Goal: Book appointment/travel/reservation

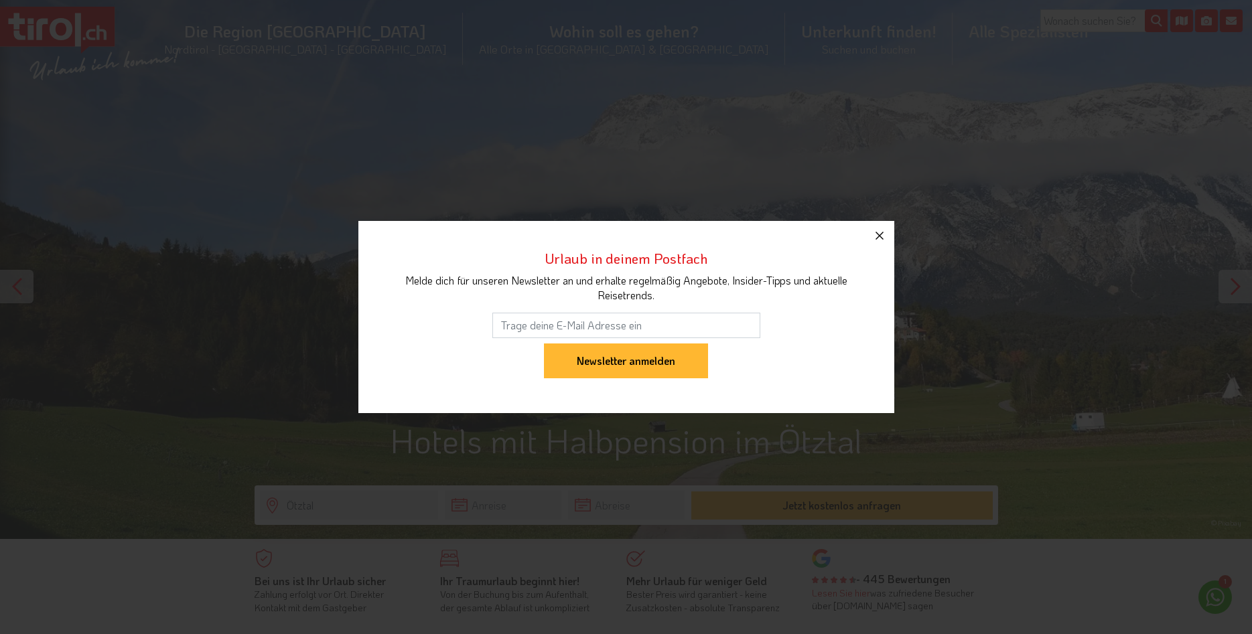
click at [884, 235] on icon "button" at bounding box center [879, 236] width 16 height 16
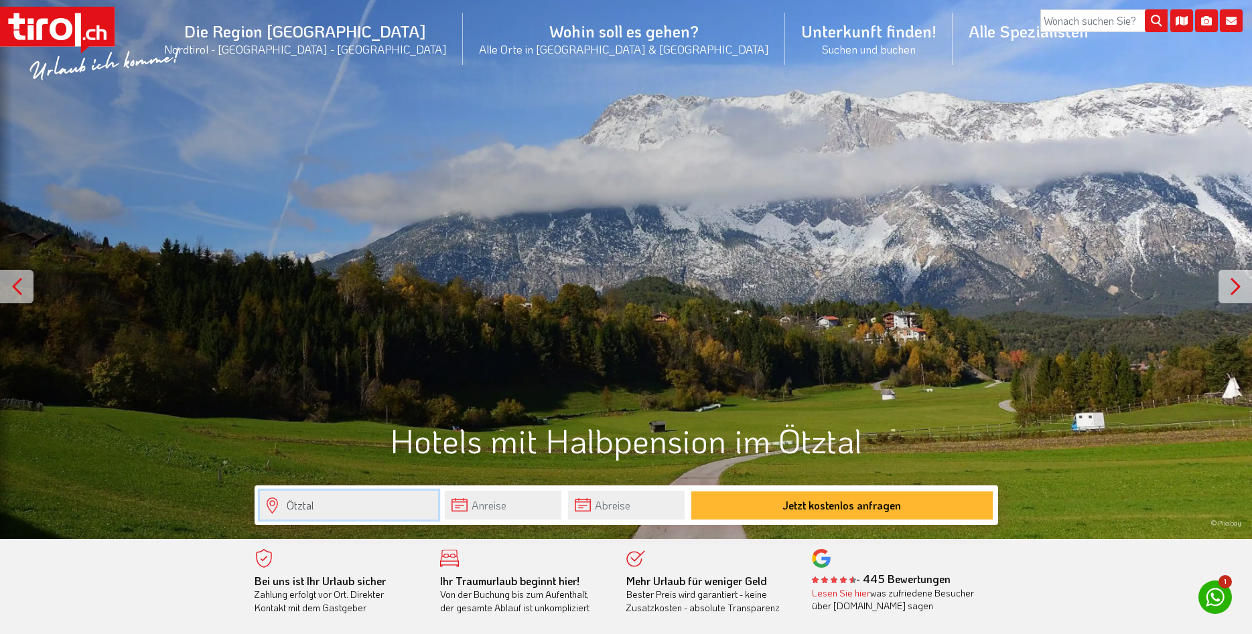
click at [386, 506] on input "Ötztal" at bounding box center [349, 505] width 178 height 29
click at [494, 500] on input "text" at bounding box center [503, 505] width 117 height 29
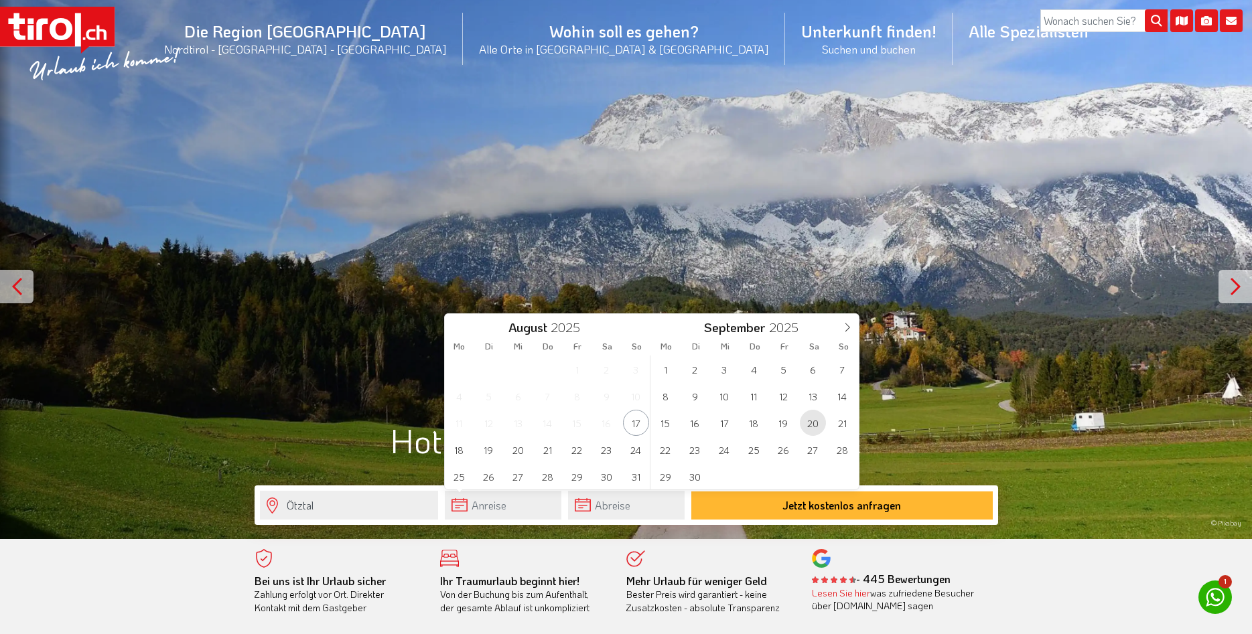
click at [814, 425] on span "20" at bounding box center [813, 423] width 26 height 26
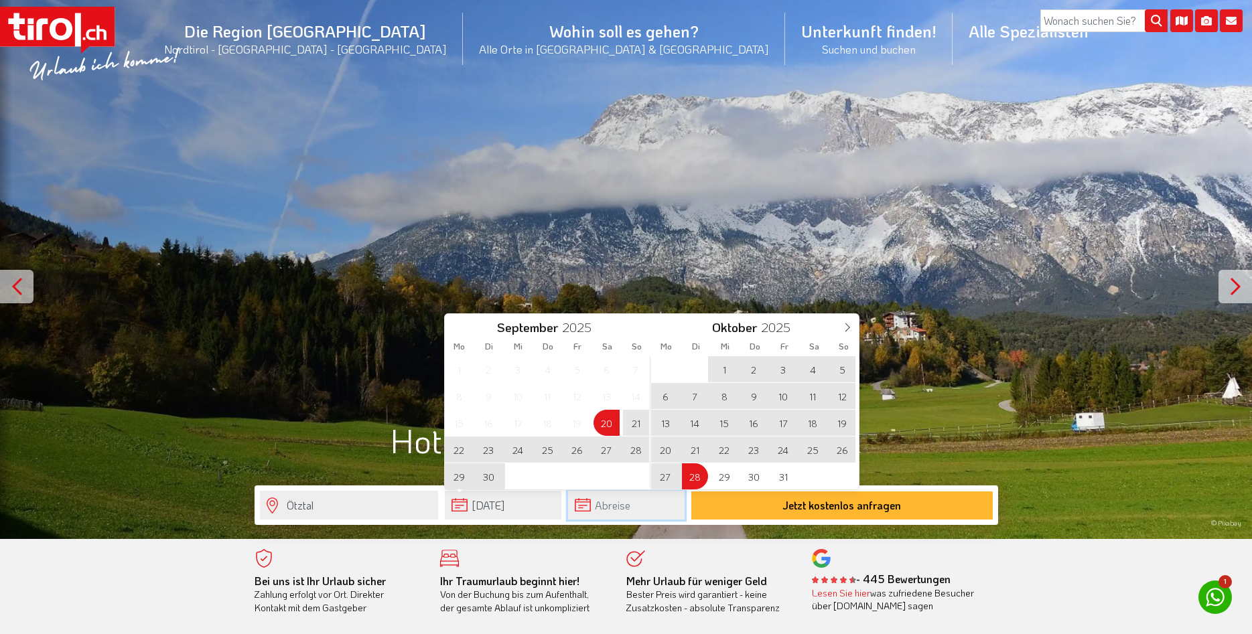
click at [612, 510] on input "text" at bounding box center [626, 505] width 117 height 29
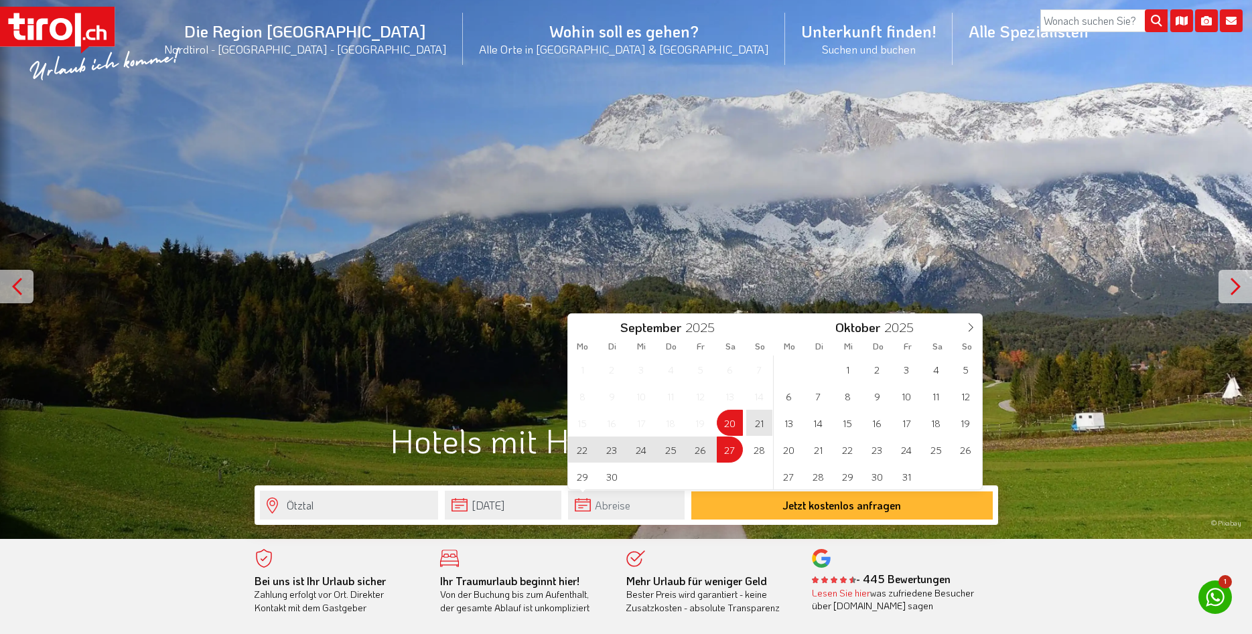
click at [730, 453] on span "27" at bounding box center [730, 450] width 26 height 26
type input "20-09-2025"
type input "27-09-2025"
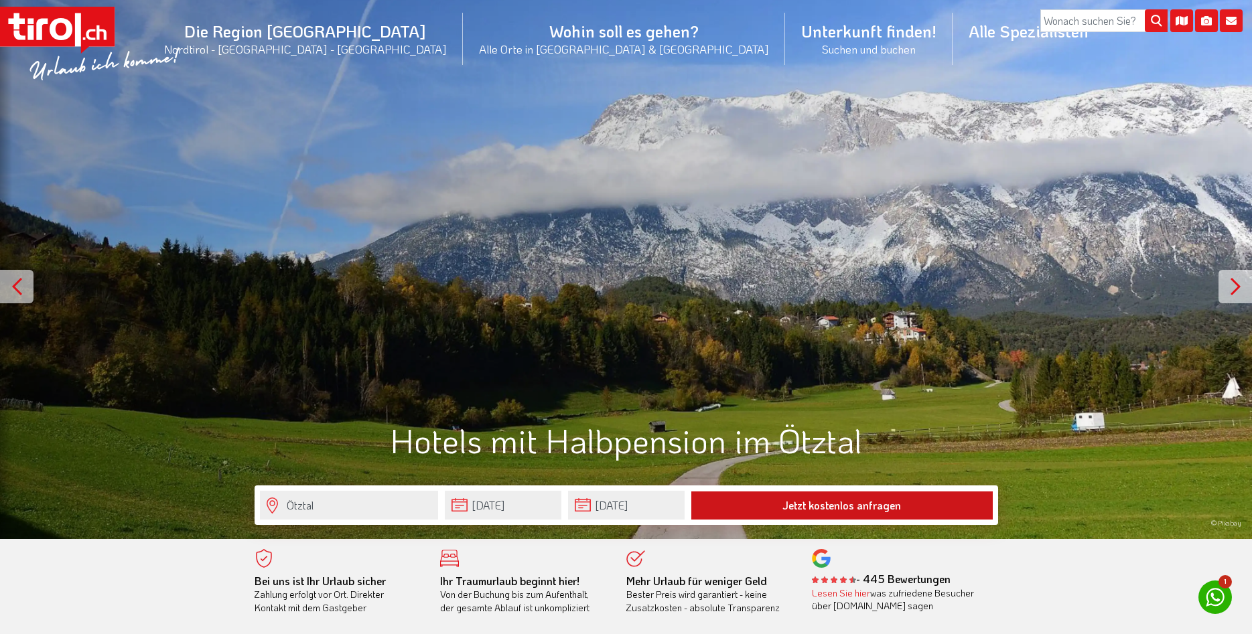
click at [784, 502] on button "Jetzt kostenlos anfragen" at bounding box center [841, 506] width 301 height 28
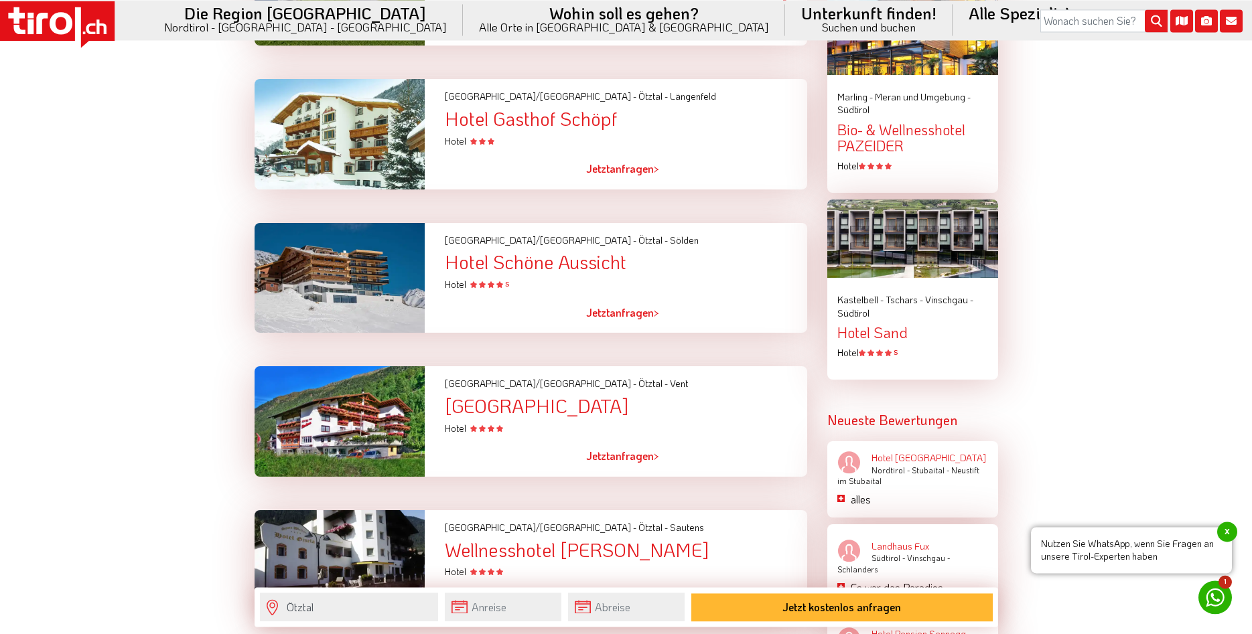
scroll to position [1571, 0]
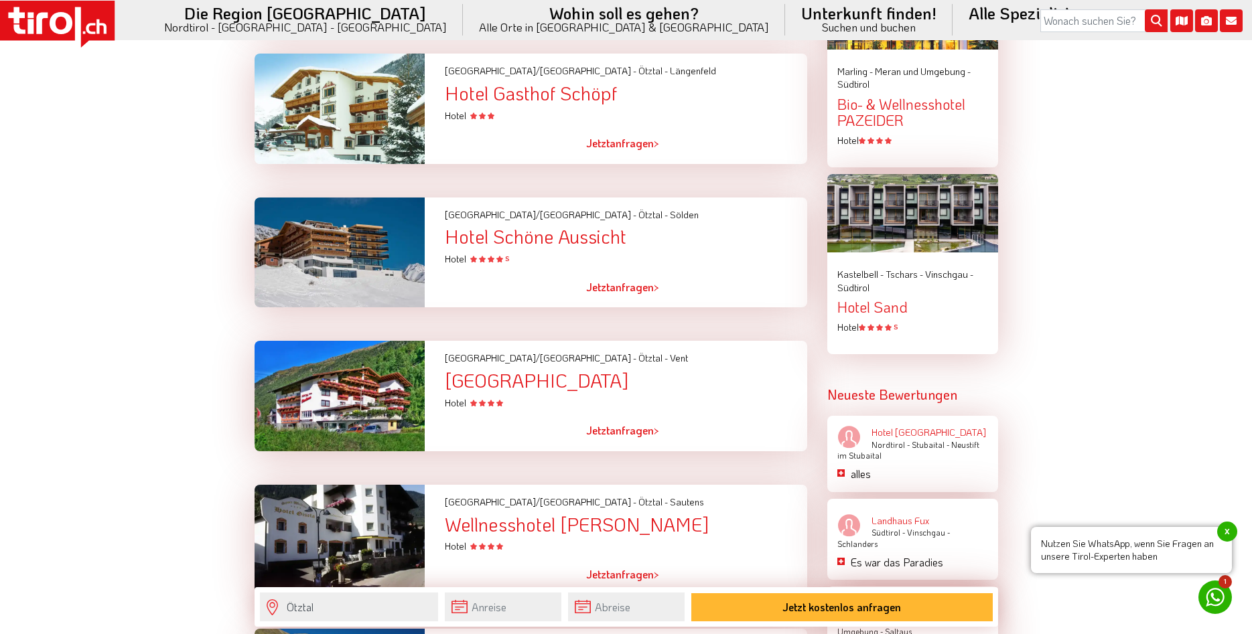
click at [371, 413] on div at bounding box center [339, 396] width 191 height 111
click at [620, 441] on link "Jetzt anfragen >" at bounding box center [622, 430] width 73 height 31
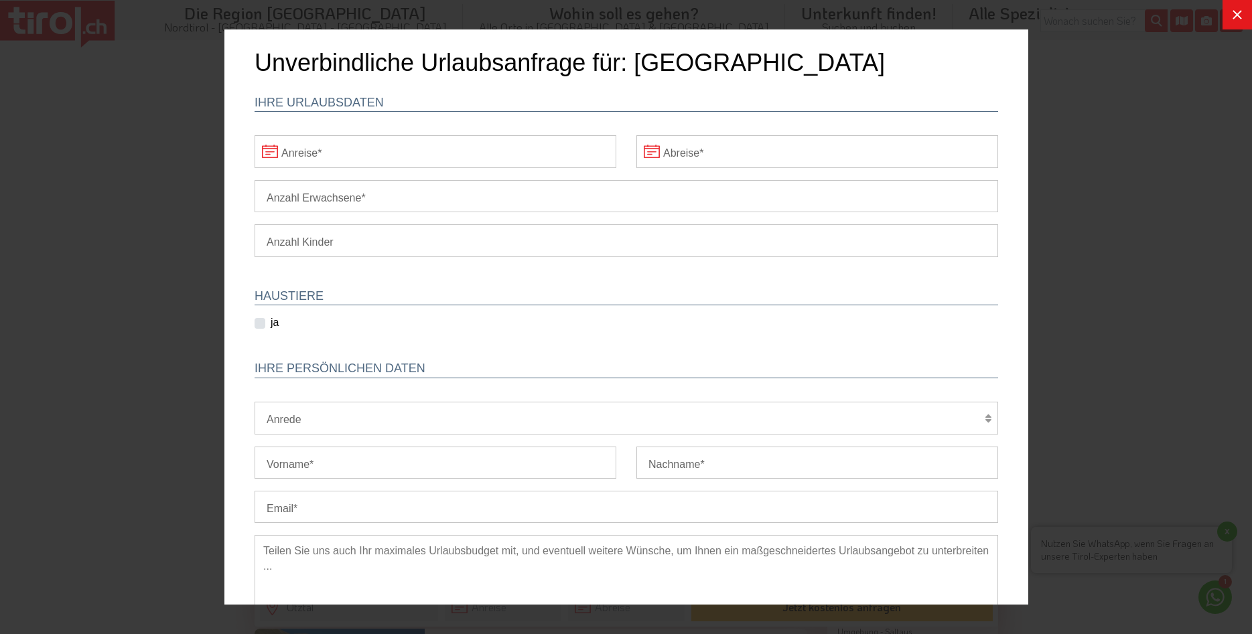
scroll to position [0, 0]
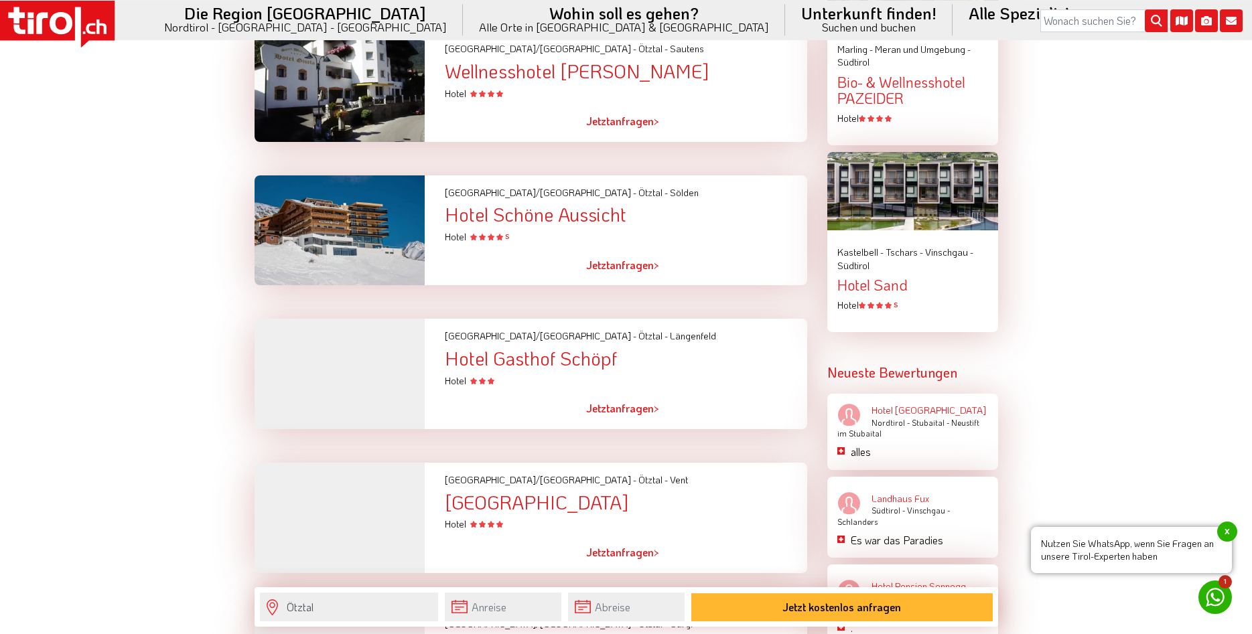
scroll to position [1708, 0]
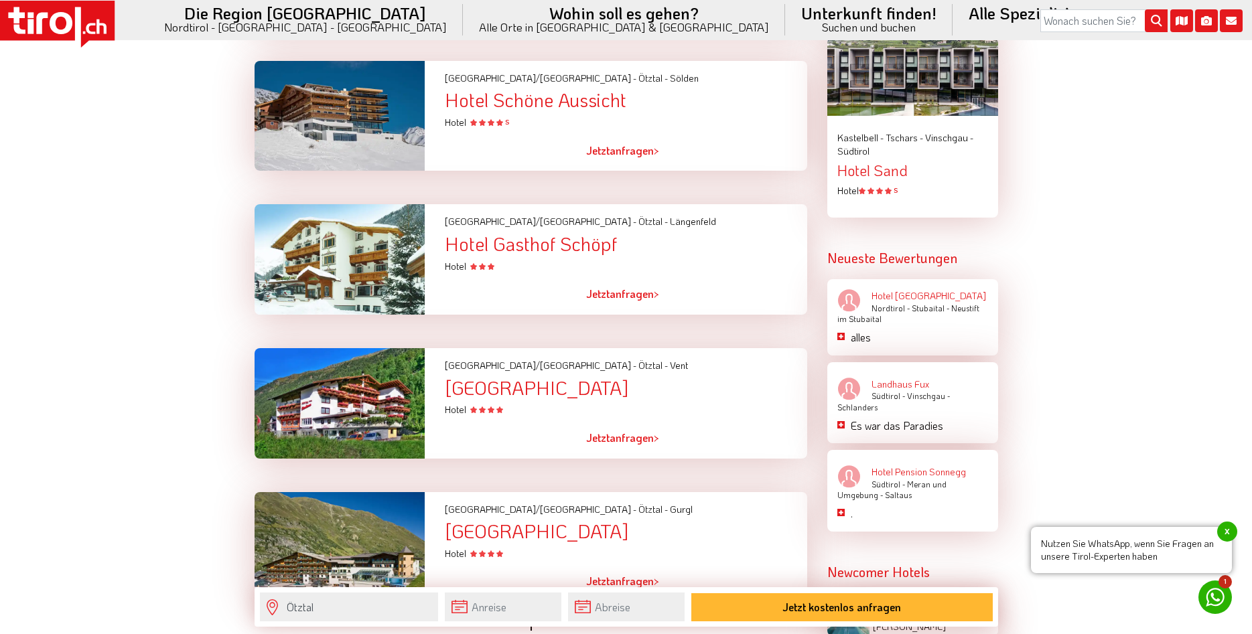
click at [528, 395] on div "Hotel Similaun" at bounding box center [626, 388] width 362 height 21
click at [522, 395] on div "Hotel Similaun" at bounding box center [626, 388] width 362 height 21
click at [504, 255] on div "Hotel Gasthof Schöpf" at bounding box center [626, 244] width 362 height 21
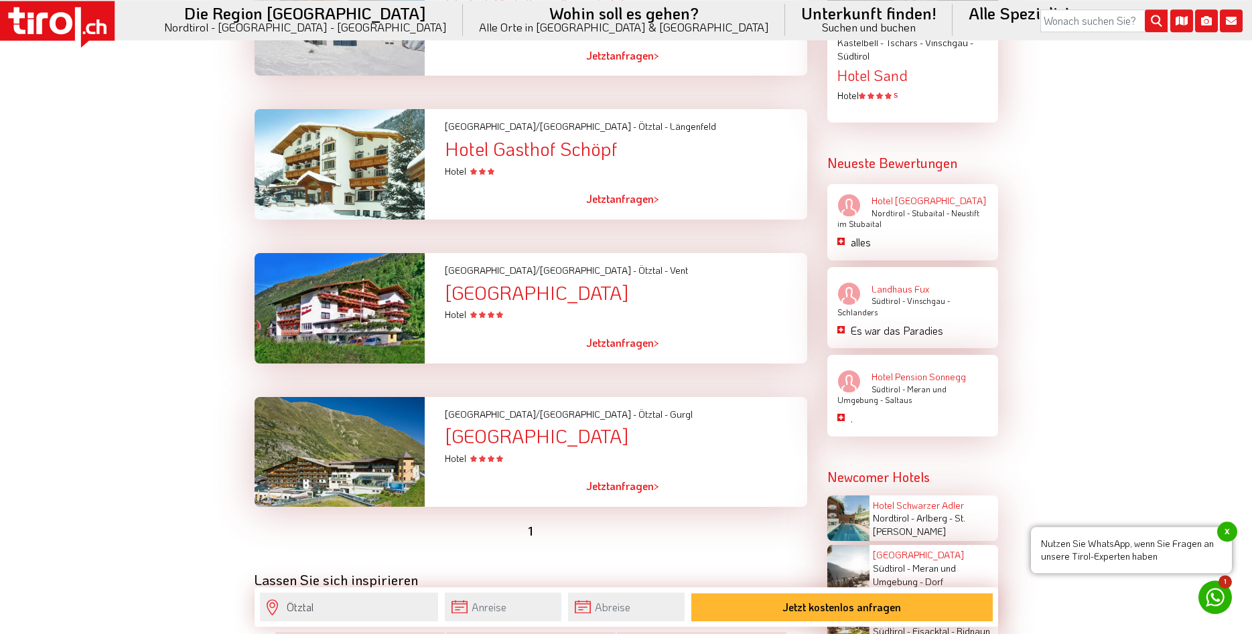
scroll to position [1776, 0]
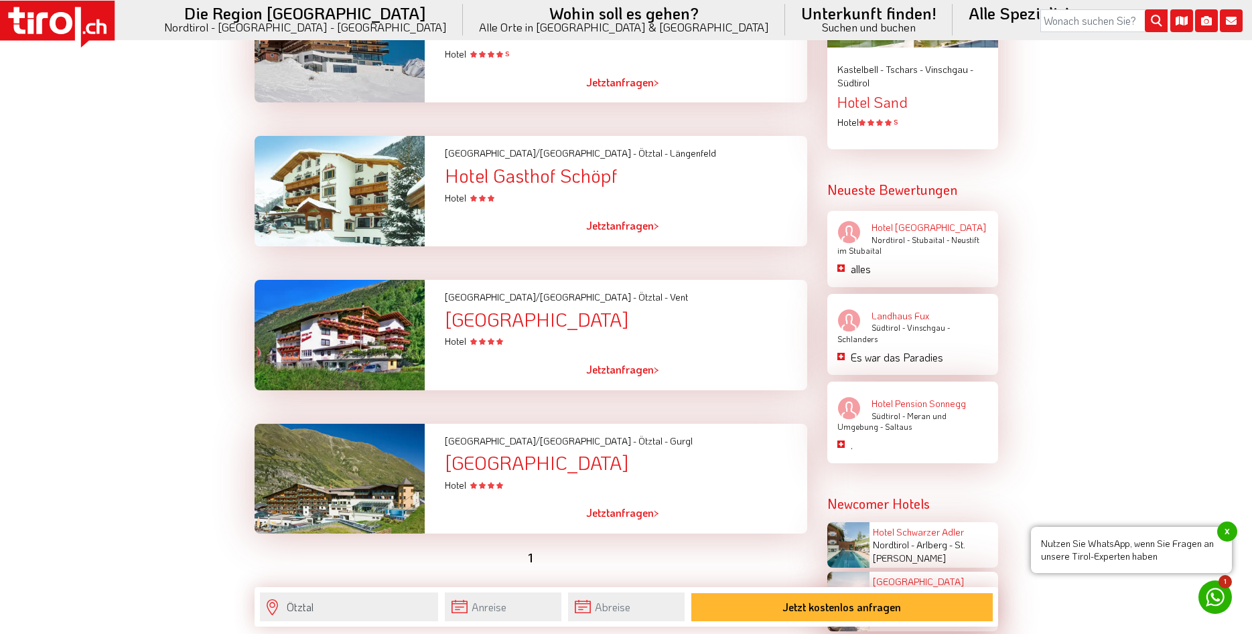
click at [522, 183] on div "Hotel Gasthof Schöpf" at bounding box center [626, 175] width 362 height 21
drag, startPoint x: 626, startPoint y: 178, endPoint x: 437, endPoint y: 182, distance: 188.2
click at [437, 182] on div "Tirol/Nordtirol - Ötztal - Längenfeld Hotel Gasthof Schöpf Hotel" at bounding box center [626, 170] width 382 height 68
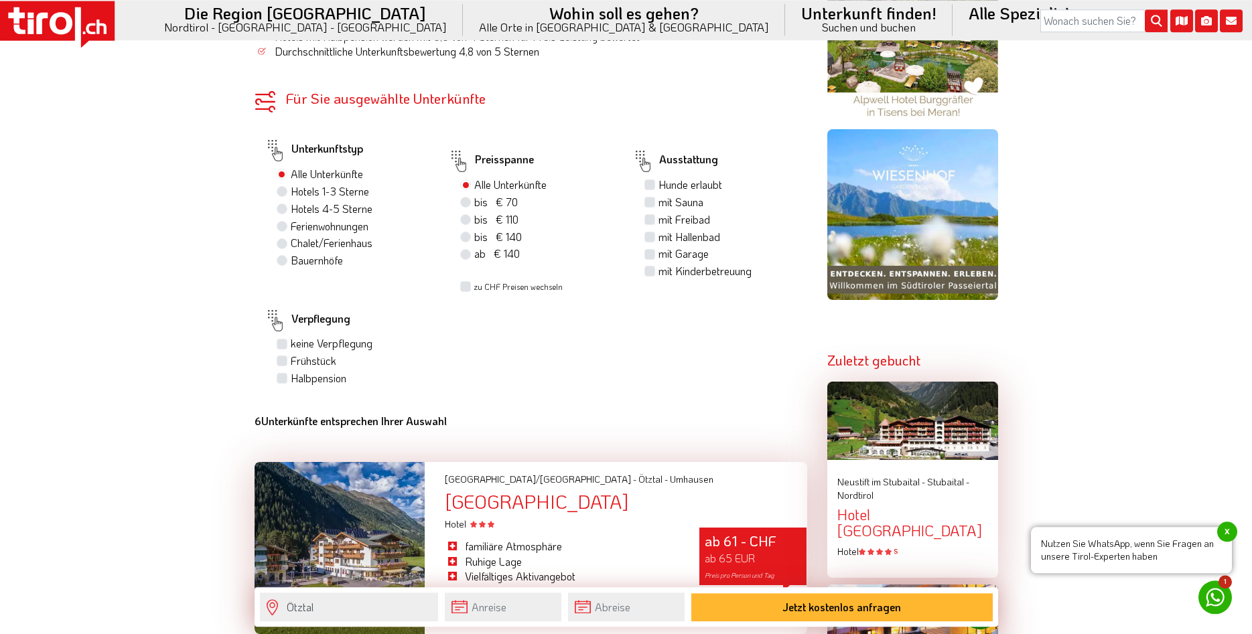
scroll to position [820, 0]
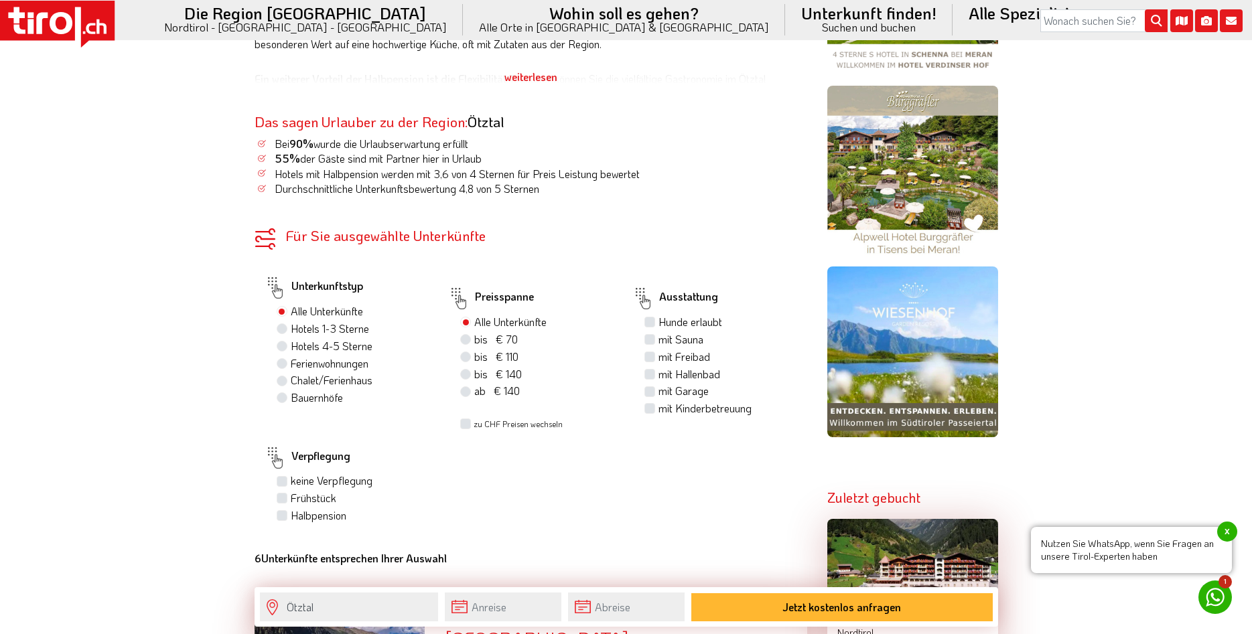
click at [474, 338] on label "bis € 70 bis CHF 65" at bounding box center [496, 339] width 44 height 15
click at [466, 338] on input "bis € 70 bis CHF 65" at bounding box center [467, 339] width 9 height 9
radio input "true"
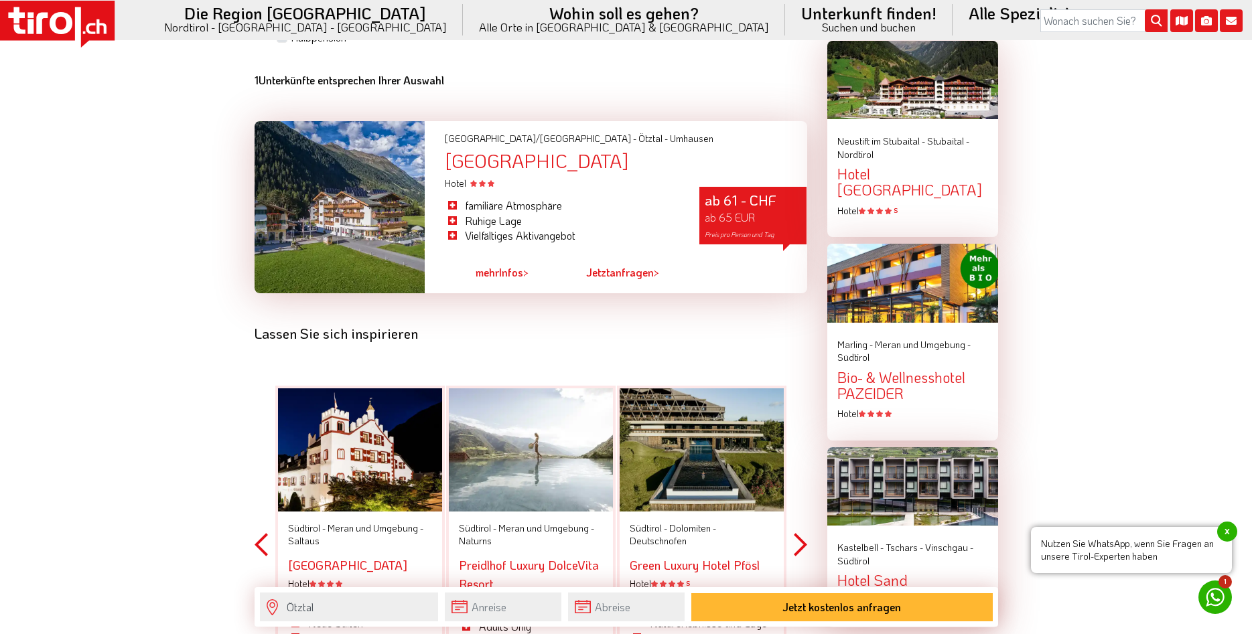
scroll to position [1025, 0]
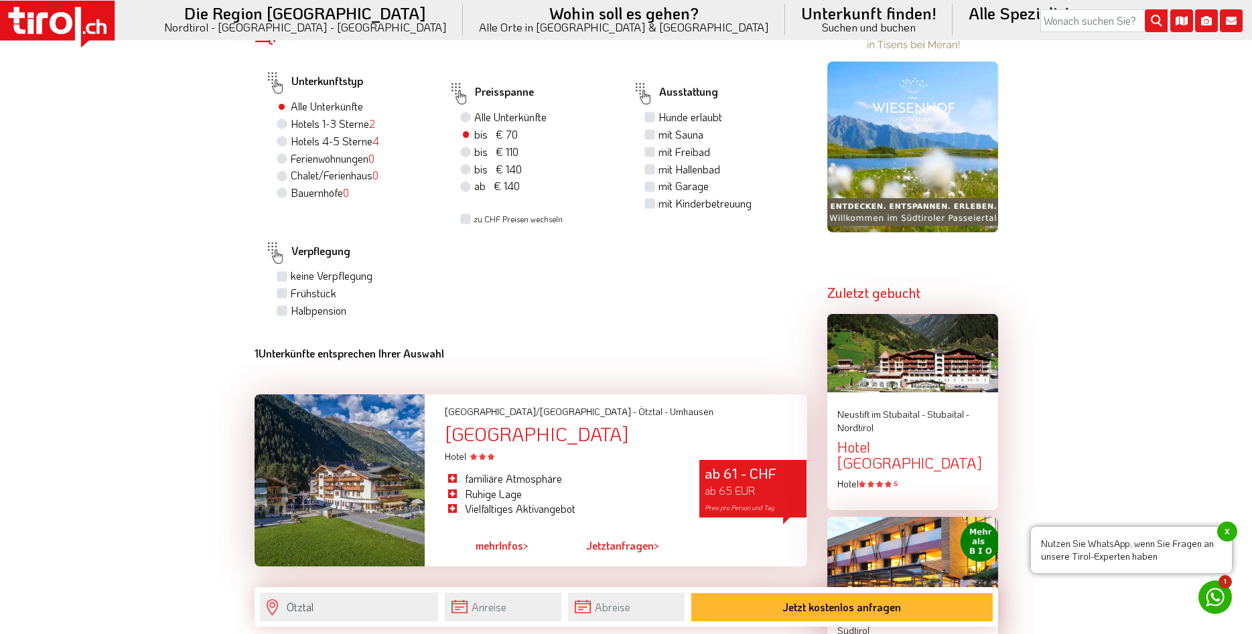
click at [291, 125] on label "Hotels 1-3 Sterne 2" at bounding box center [333, 124] width 84 height 15
click at [283, 125] on input "Hotels 1-3 Sterne 2" at bounding box center [283, 123] width 9 height 9
radio input "true"
click at [474, 115] on label "Alle Unterkünfte" at bounding box center [510, 117] width 72 height 15
click at [467, 115] on input "Alle Unterkünfte" at bounding box center [467, 117] width 9 height 9
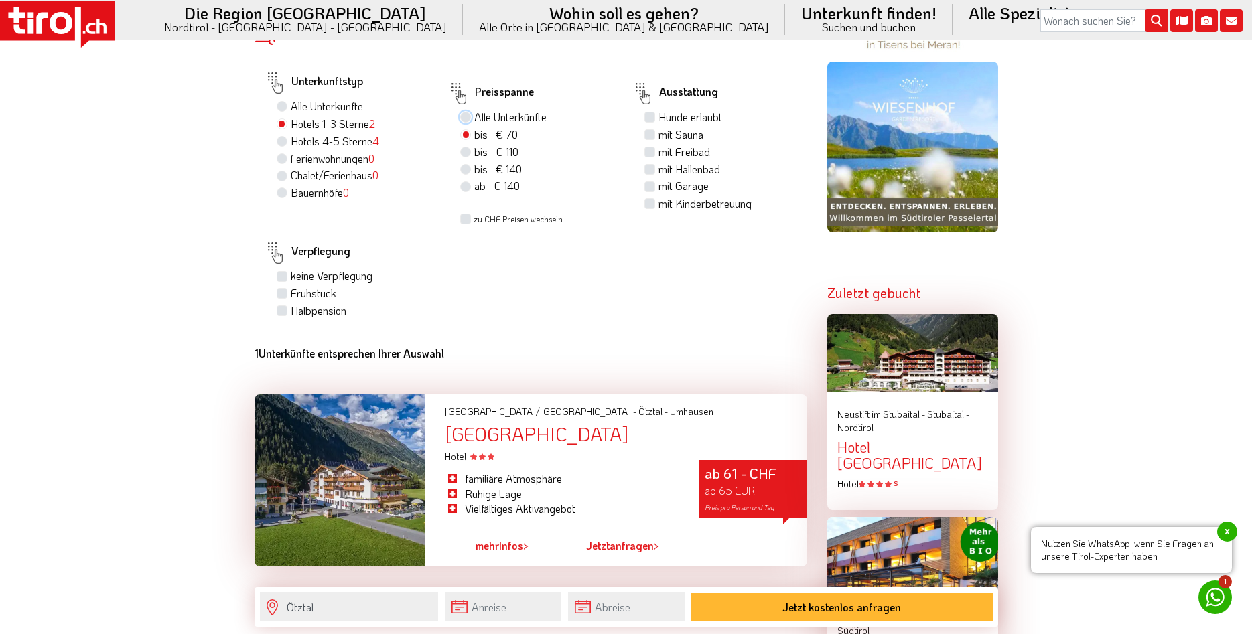
radio input "true"
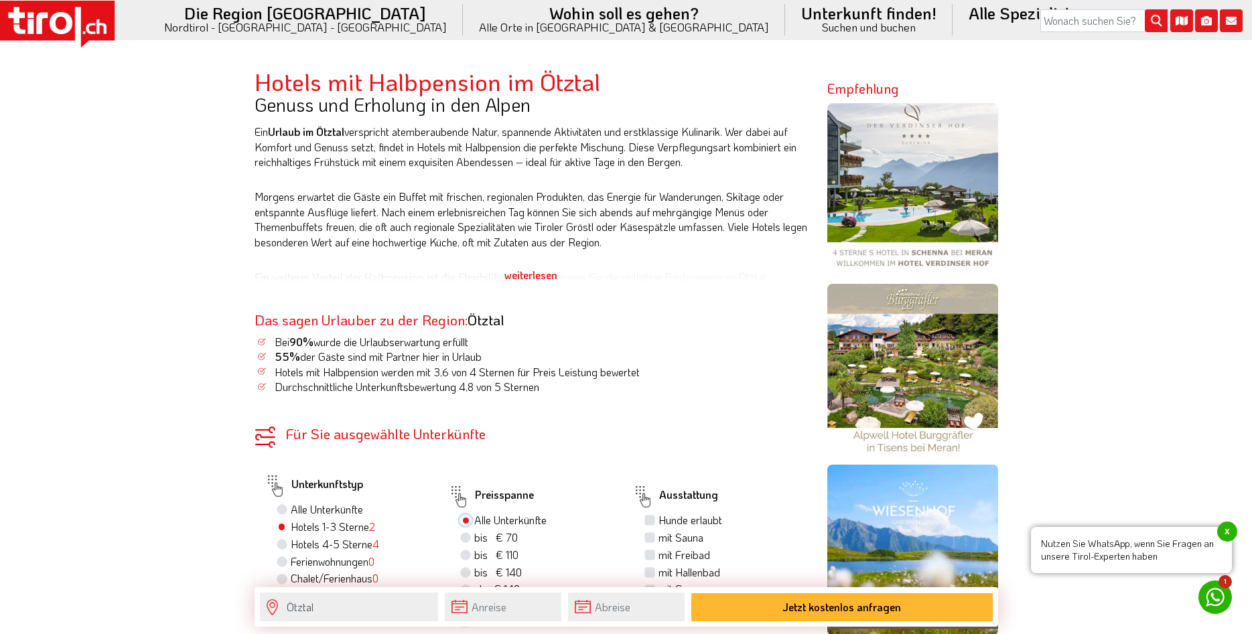
scroll to position [348, 0]
